Goal: Task Accomplishment & Management: Manage account settings

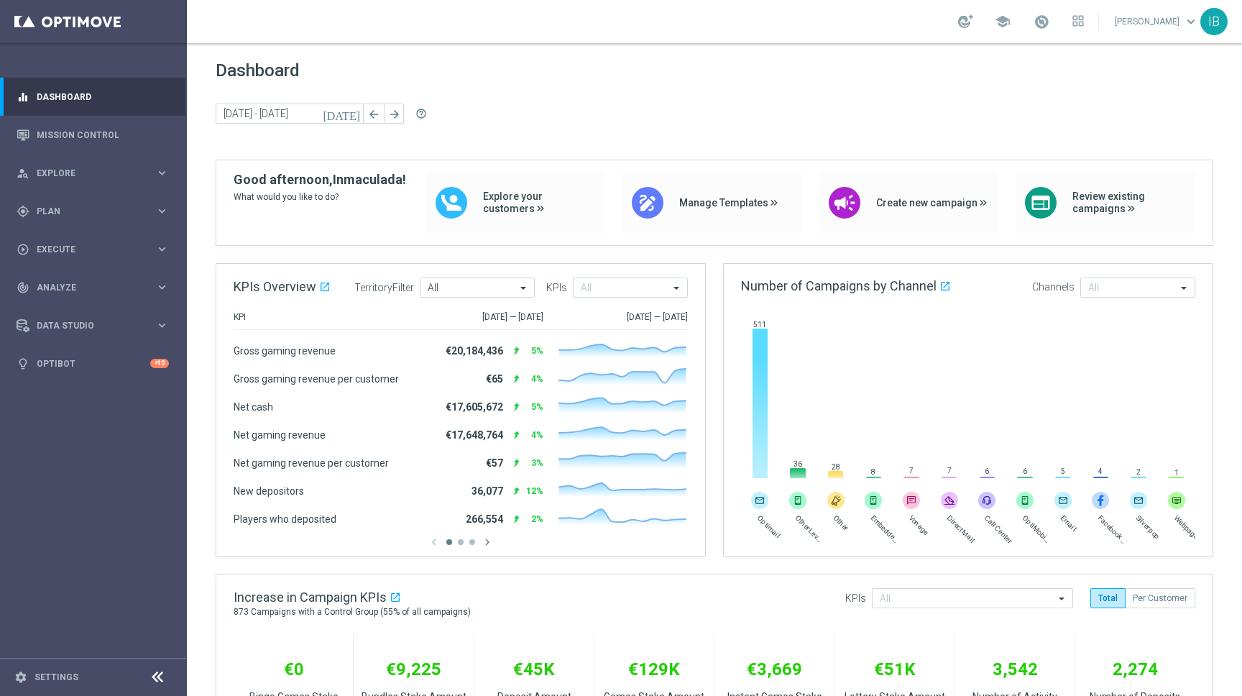
click at [144, 674] on div at bounding box center [157, 677] width 27 height 22
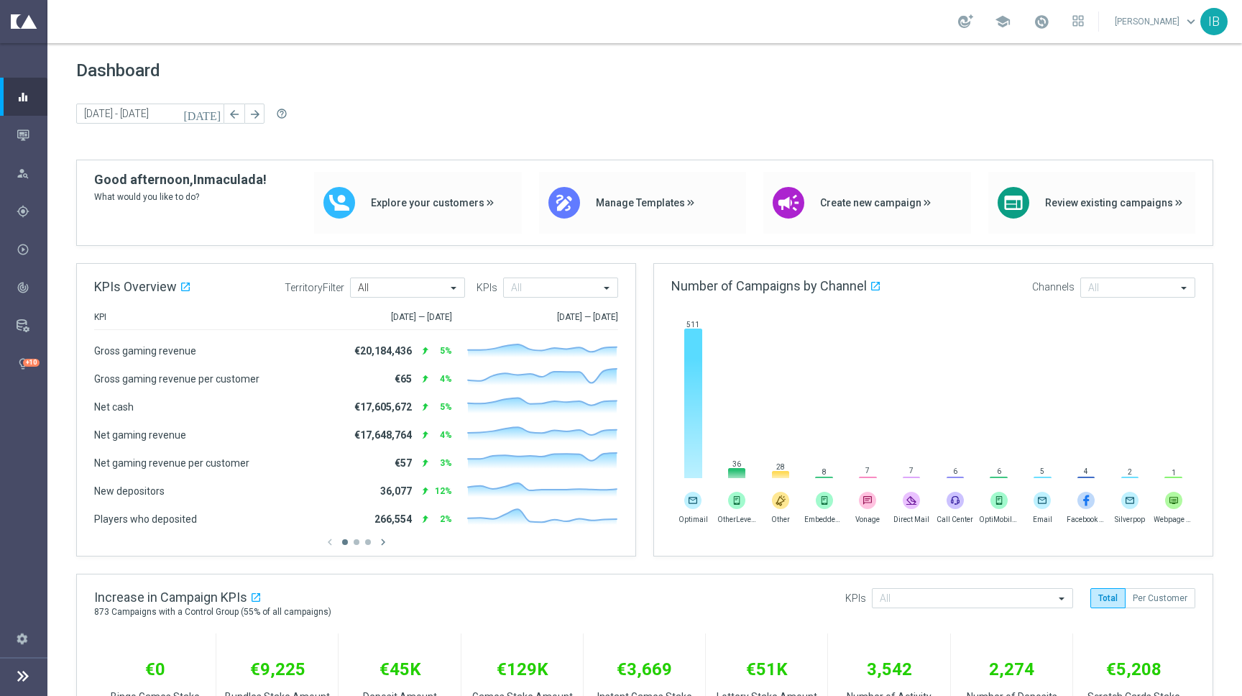
click at [25, 676] on icon at bounding box center [22, 675] width 17 height 17
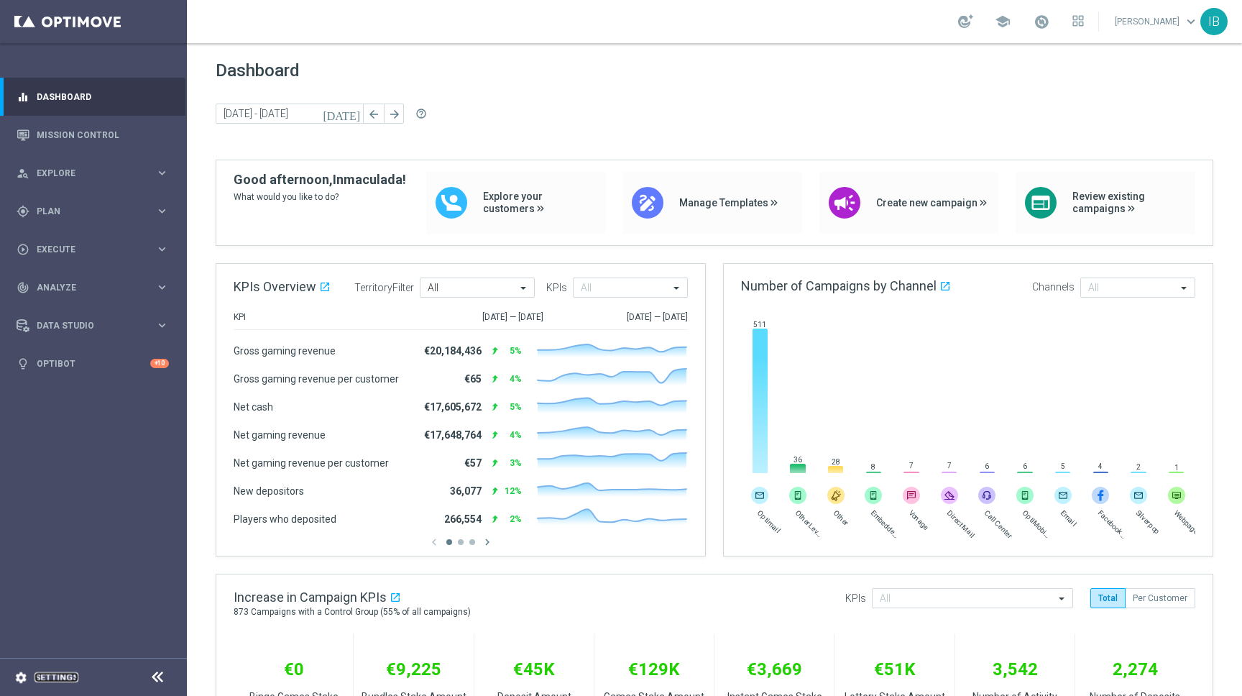
click at [69, 675] on link "Settings" at bounding box center [56, 677] width 44 height 9
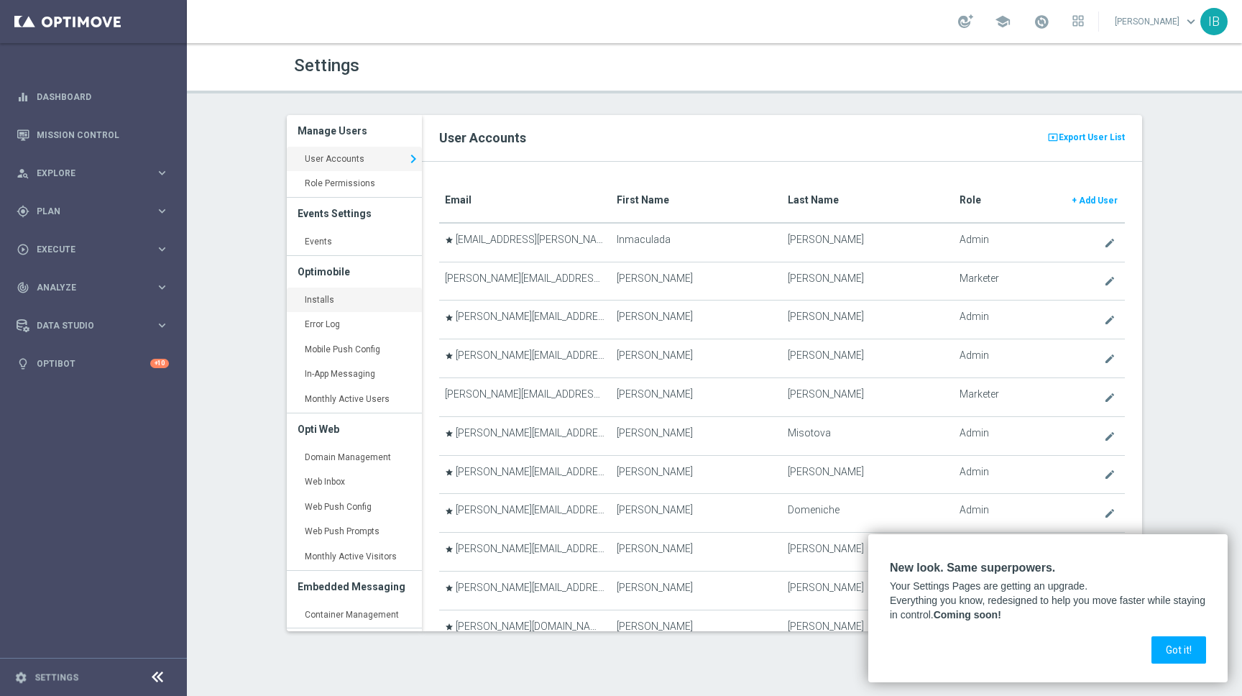
click at [341, 302] on link "Installs keyboard_arrow_right" at bounding box center [354, 300] width 135 height 26
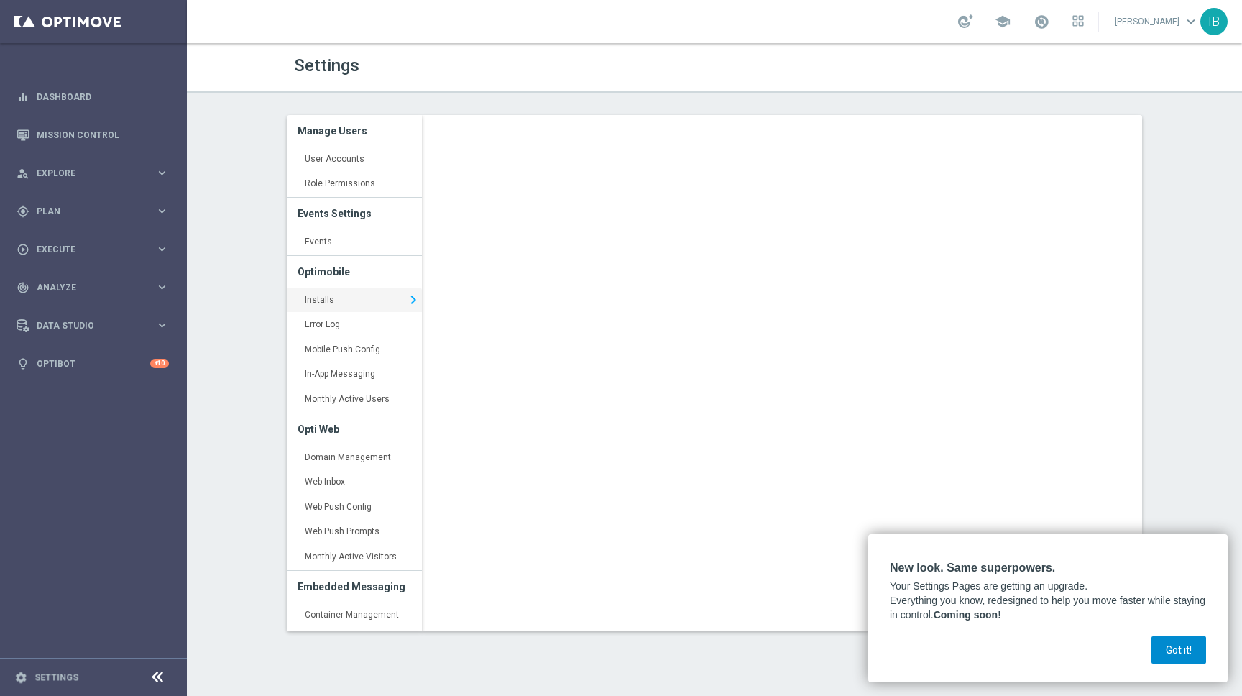
click at [1183, 652] on button "Got it!" at bounding box center [1178, 649] width 55 height 27
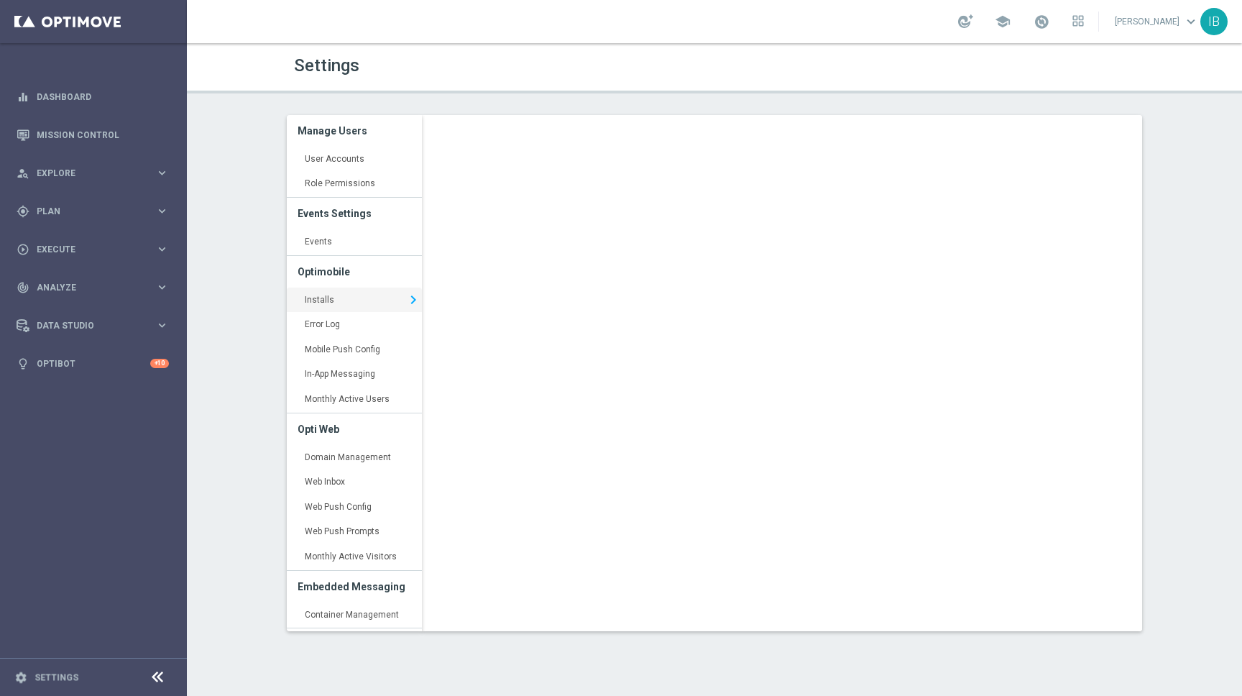
drag, startPoint x: 591, startPoint y: 102, endPoint x: 596, endPoint y: 109, distance: 8.7
click at [591, 102] on div "Settings Manage Users User Accounts keyboard_arrow_right Role Permissions keybo…" at bounding box center [714, 369] width 1055 height 652
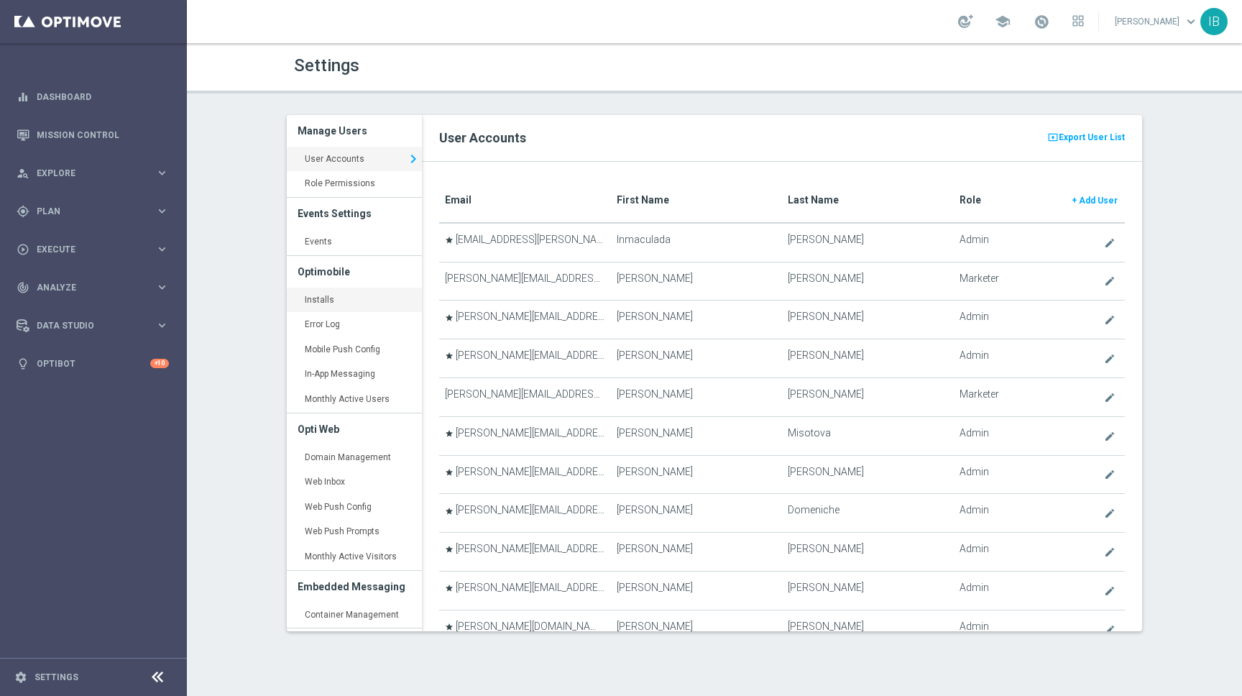
click at [350, 300] on link "Installs keyboard_arrow_right" at bounding box center [354, 300] width 135 height 26
